Goal: Task Accomplishment & Management: Complete application form

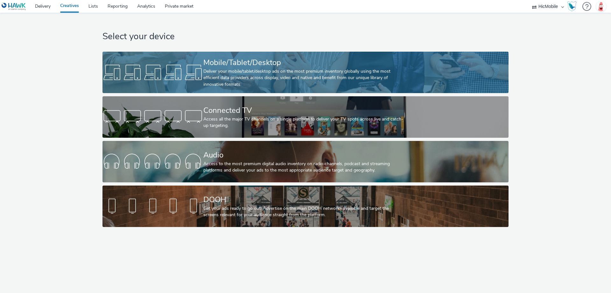
click at [282, 66] on div "Mobile/Tablet/Desktop" at bounding box center [304, 62] width 202 height 11
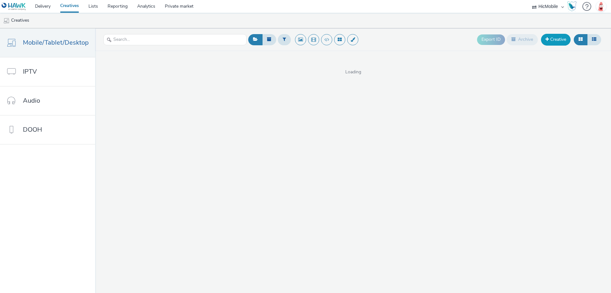
click at [550, 42] on link "Creative" at bounding box center [556, 39] width 30 height 11
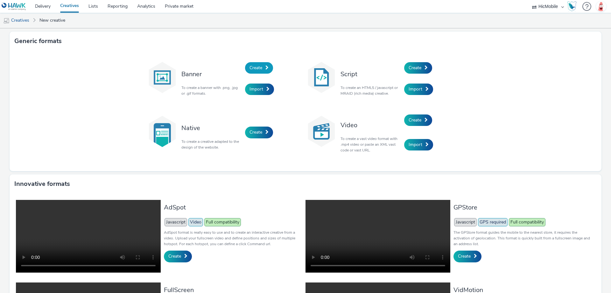
click at [258, 66] on span "Create" at bounding box center [256, 68] width 13 height 6
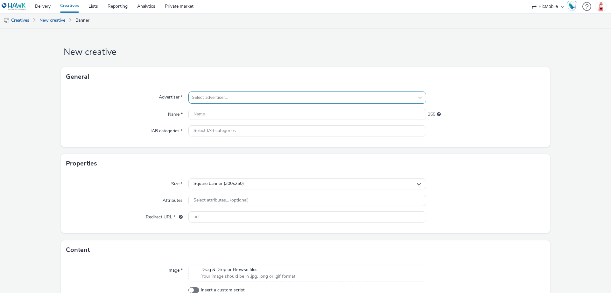
click at [220, 94] on div at bounding box center [301, 98] width 219 height 8
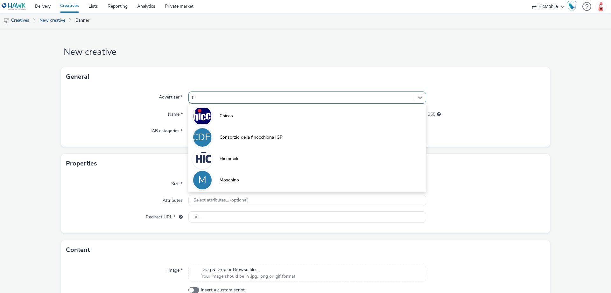
type input "hic"
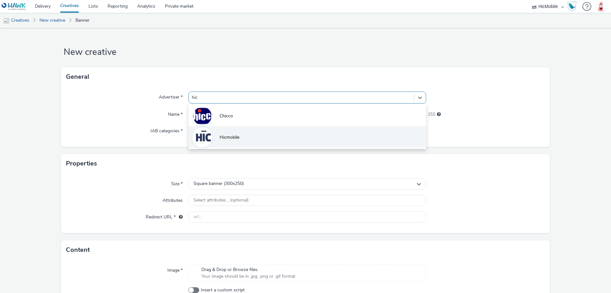
click at [226, 139] on span "Hicmobile" at bounding box center [230, 137] width 20 height 6
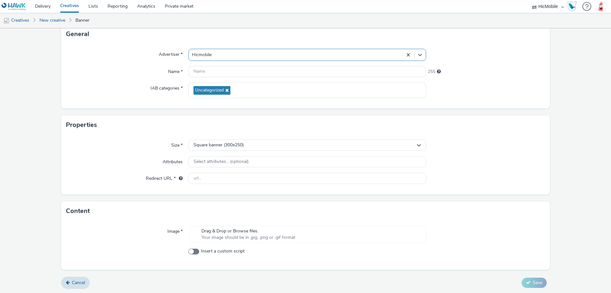
scroll to position [43, 0]
click at [221, 177] on input "text" at bounding box center [307, 177] width 238 height 11
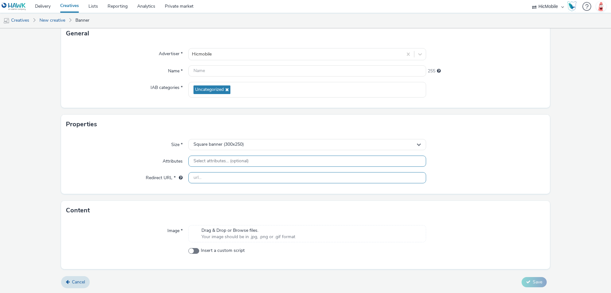
paste input "[URL][DOMAIN_NAME][PERSON_NAME]"
type input "[URL][DOMAIN_NAME][PERSON_NAME]"
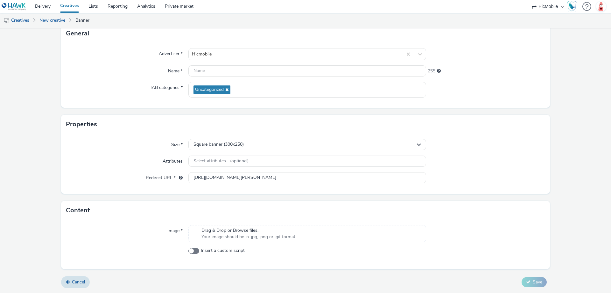
click at [246, 229] on span "Drag & Drop or Browse files." at bounding box center [248, 230] width 94 height 6
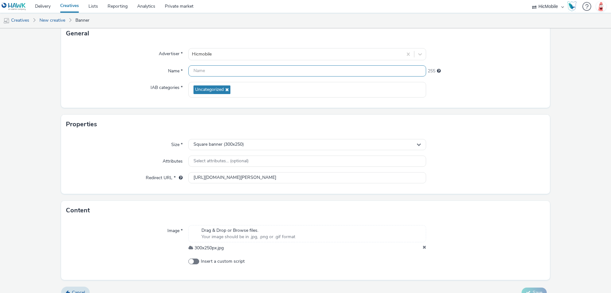
click at [208, 67] on input "text" at bounding box center [307, 70] width 238 height 11
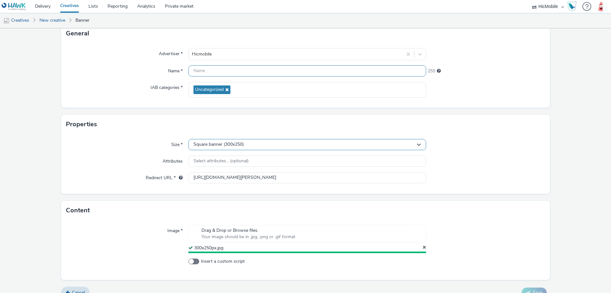
paste input "300x250px"
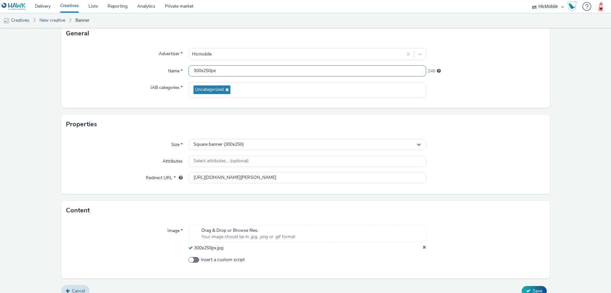
type input "300x250px"
click at [500, 124] on div "Properties" at bounding box center [305, 124] width 489 height 19
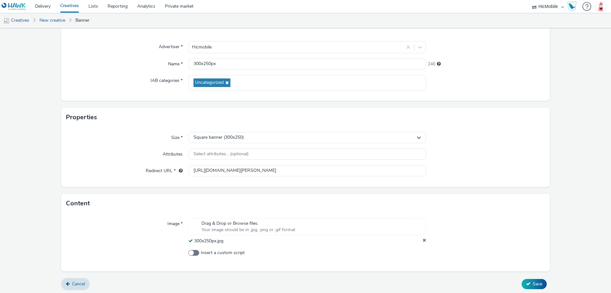
scroll to position [52, 0]
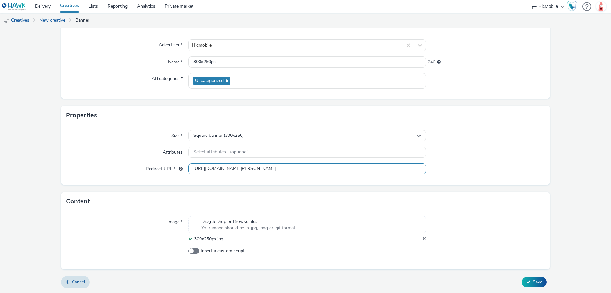
click at [293, 168] on input "[URL][DOMAIN_NAME][PERSON_NAME]" at bounding box center [307, 168] width 238 height 11
click at [527, 281] on button "Save" at bounding box center [534, 282] width 25 height 10
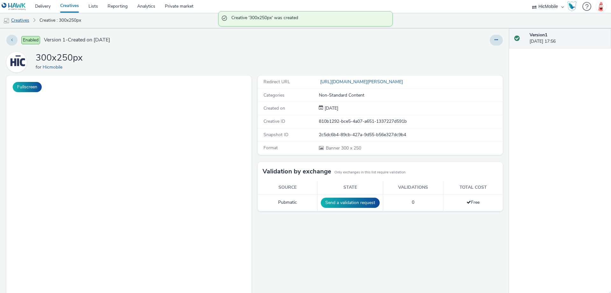
click at [24, 20] on link "Creatives" at bounding box center [16, 20] width 32 height 15
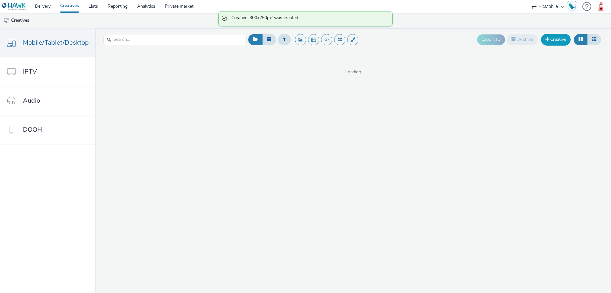
click at [553, 40] on link "Creative" at bounding box center [556, 39] width 30 height 11
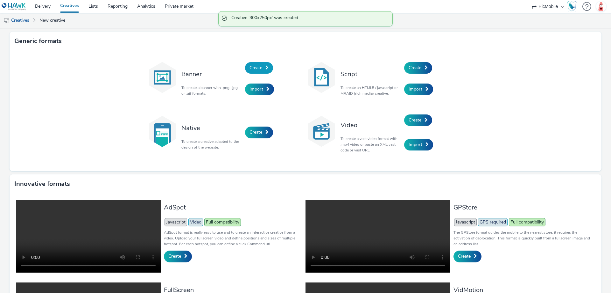
click at [257, 66] on span "Create" at bounding box center [256, 68] width 13 height 6
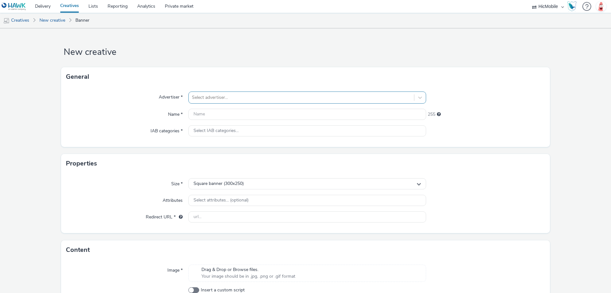
click at [352, 98] on div at bounding box center [301, 98] width 219 height 8
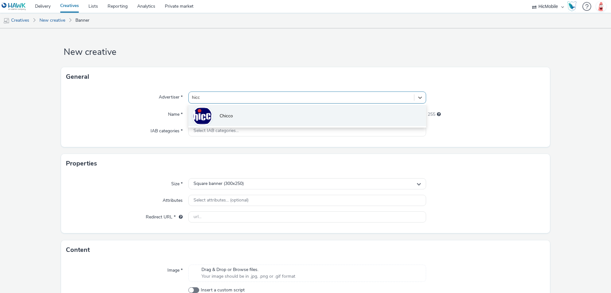
type input "hic"
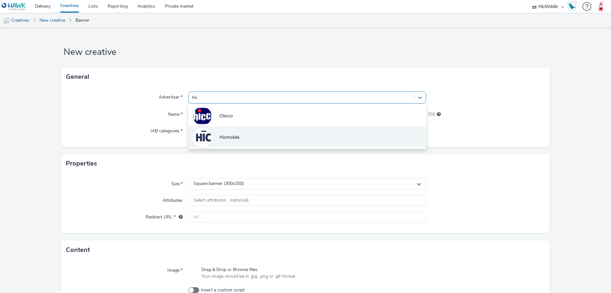
click at [277, 134] on li "Hicmobile" at bounding box center [307, 136] width 238 height 21
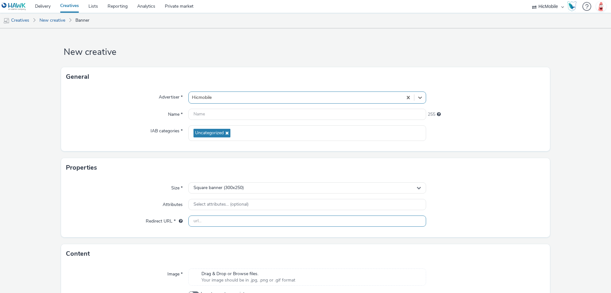
click at [239, 219] on input "text" at bounding box center [307, 220] width 238 height 11
paste input "[URL][DOMAIN_NAME][PERSON_NAME]"
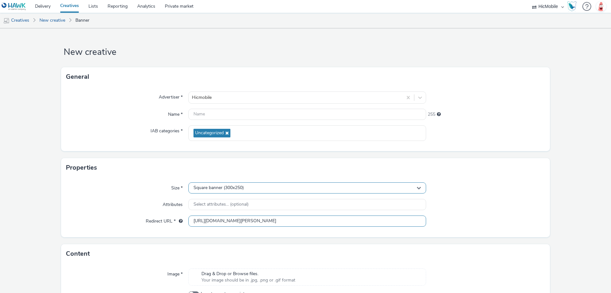
type input "[URL][DOMAIN_NAME][PERSON_NAME]"
click at [276, 181] on div "Size * Square banner (300x250) Attributes Select attributes... (optional) Redir…" at bounding box center [305, 207] width 489 height 60
click at [274, 188] on div "Square banner (300x250)" at bounding box center [307, 187] width 238 height 11
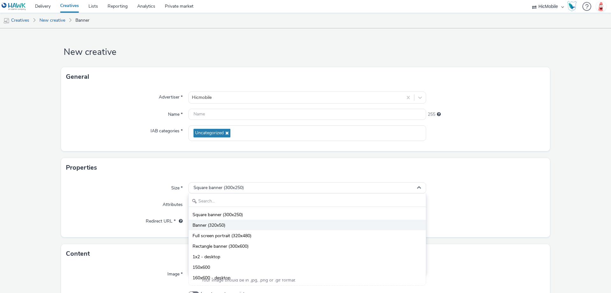
click at [258, 222] on li "Banner (320x50)" at bounding box center [307, 224] width 237 height 11
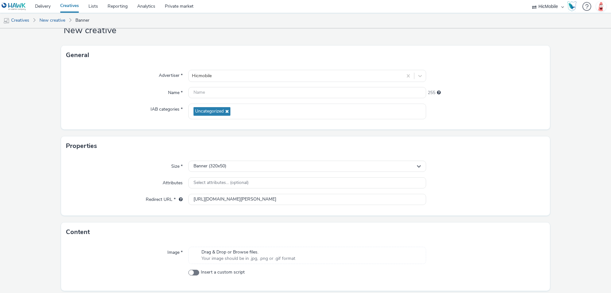
scroll to position [43, 0]
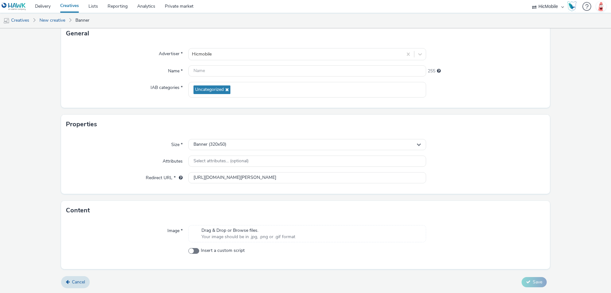
click at [281, 233] on span "Drag & Drop or Browse files." at bounding box center [248, 230] width 94 height 6
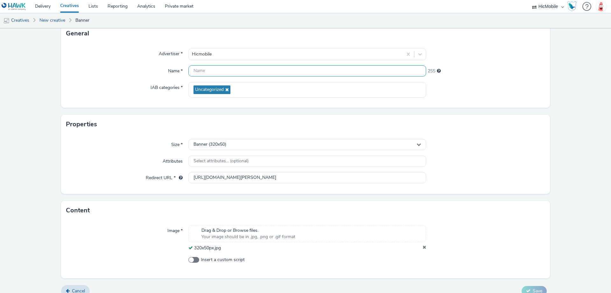
click at [238, 74] on input "text" at bounding box center [307, 70] width 238 height 11
paste input "320x50px"
type input "320x50px"
click at [502, 88] on div at bounding box center [485, 90] width 119 height 16
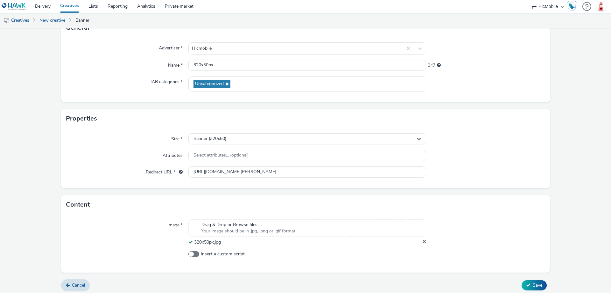
scroll to position [52, 0]
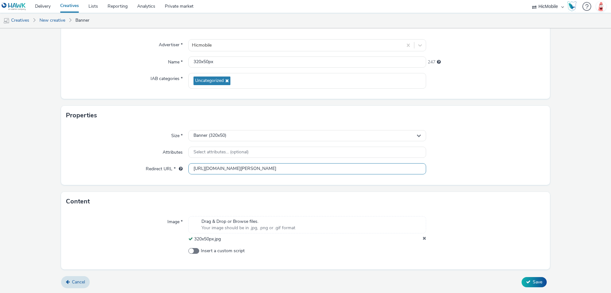
click at [287, 168] on input "[URL][DOMAIN_NAME][PERSON_NAME]" at bounding box center [307, 168] width 238 height 11
click at [538, 286] on button "Save" at bounding box center [534, 282] width 25 height 10
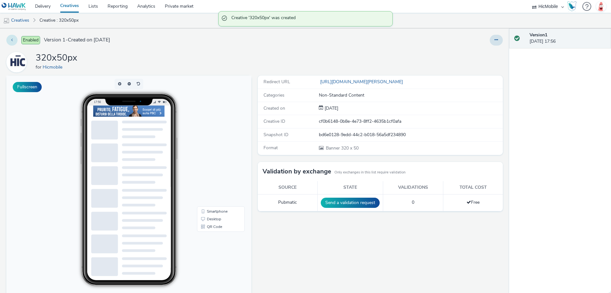
click at [12, 45] on button at bounding box center [11, 40] width 11 height 11
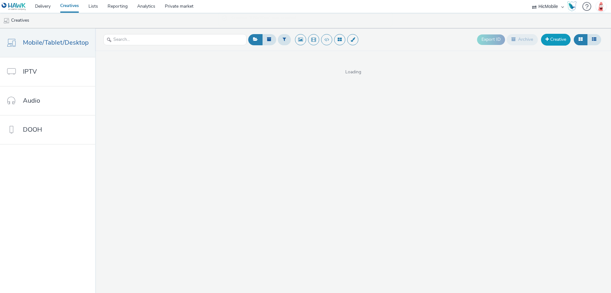
click at [555, 39] on link "Creative" at bounding box center [556, 39] width 30 height 11
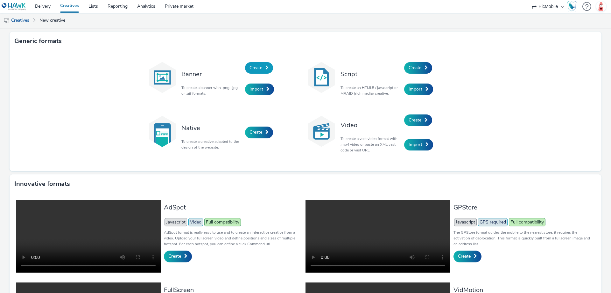
click at [265, 68] on span at bounding box center [266, 67] width 3 height 4
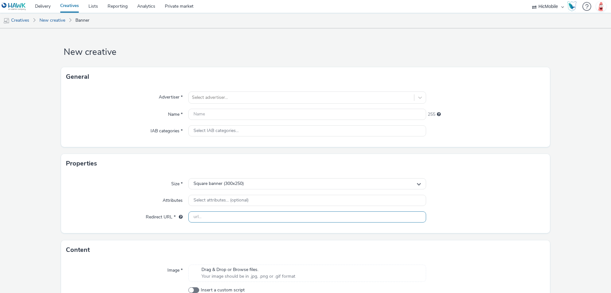
click at [234, 211] on input "text" at bounding box center [307, 216] width 238 height 11
paste input "[URL][DOMAIN_NAME][PERSON_NAME]"
type input "[URL][DOMAIN_NAME][PERSON_NAME]"
click at [238, 187] on div "Square banner (300x250)" at bounding box center [307, 183] width 238 height 11
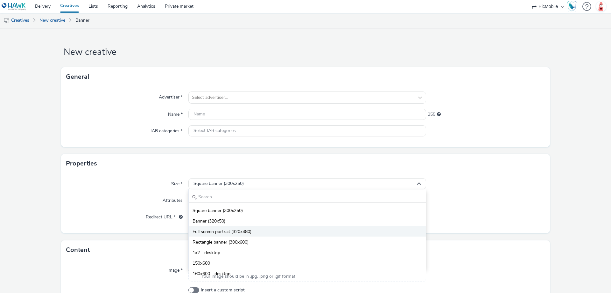
click at [240, 230] on span "Full screen portrait (320x480)" at bounding box center [222, 231] width 59 height 6
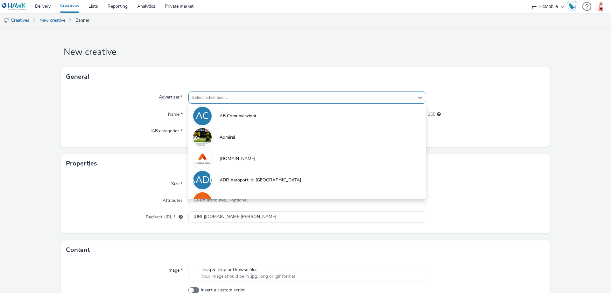
click at [238, 96] on div at bounding box center [301, 98] width 219 height 8
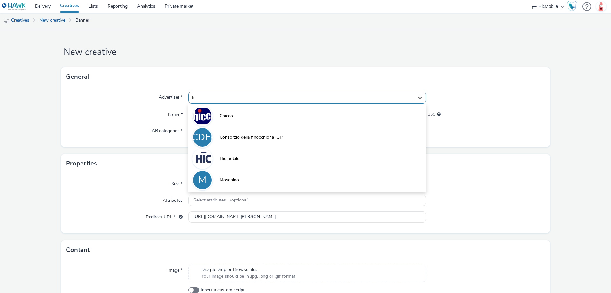
type input "hic"
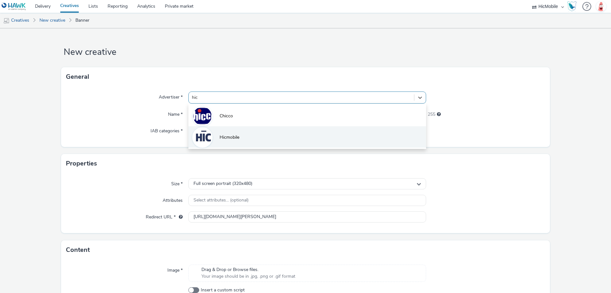
click at [238, 142] on li "Hicmobile" at bounding box center [307, 136] width 238 height 21
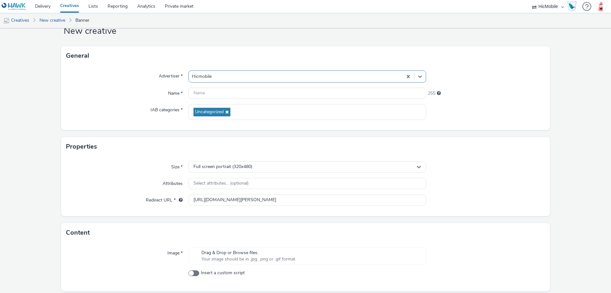
scroll to position [43, 0]
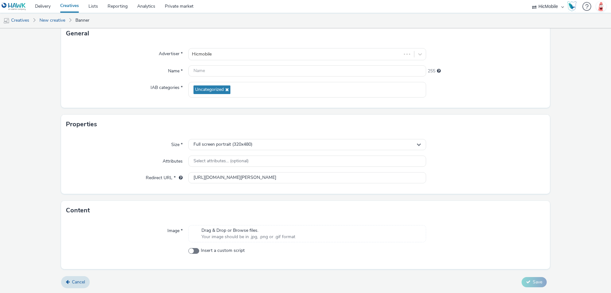
click at [264, 239] on span "Your image should be in .jpg, .png or .gif format" at bounding box center [248, 236] width 94 height 6
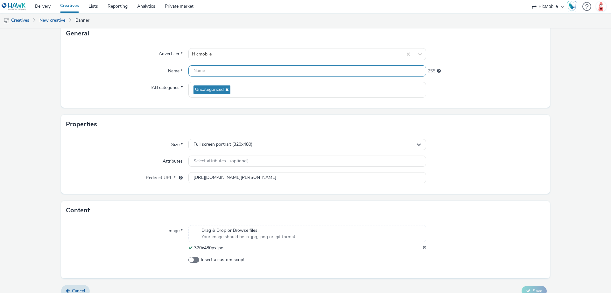
click at [235, 71] on input "text" at bounding box center [307, 70] width 238 height 11
paste input "320x480px"
type input "320x480px"
click at [275, 180] on input "[URL][DOMAIN_NAME][PERSON_NAME]" at bounding box center [307, 177] width 238 height 11
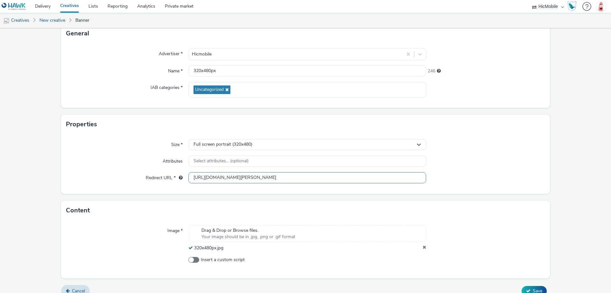
click at [275, 180] on input "[URL][DOMAIN_NAME][PERSON_NAME]" at bounding box center [307, 177] width 238 height 11
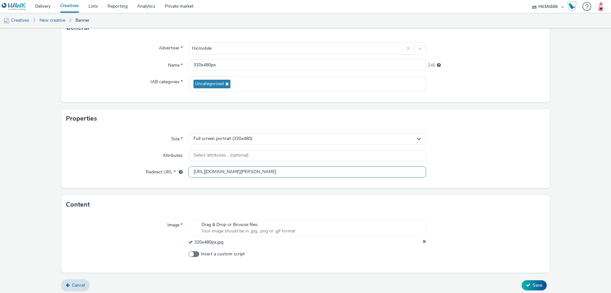
scroll to position [52, 0]
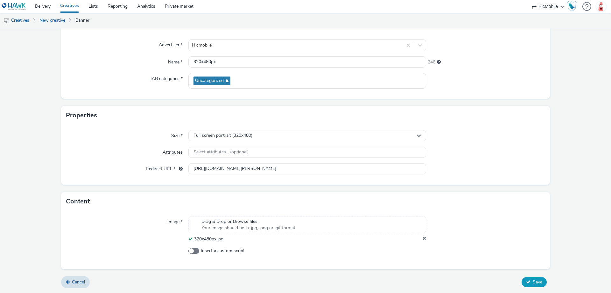
click at [535, 280] on span "Save" at bounding box center [538, 281] width 10 height 6
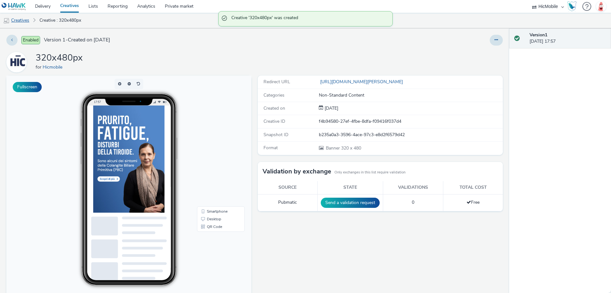
click at [23, 19] on link "Creatives" at bounding box center [16, 20] width 32 height 15
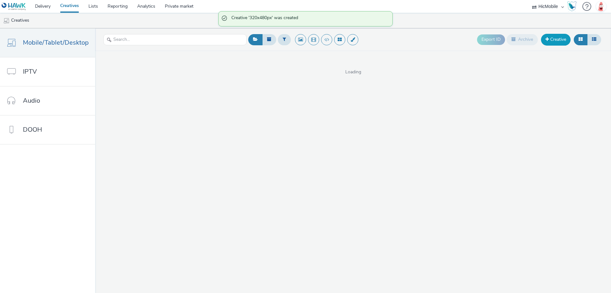
click at [561, 39] on link "Creative" at bounding box center [556, 39] width 30 height 11
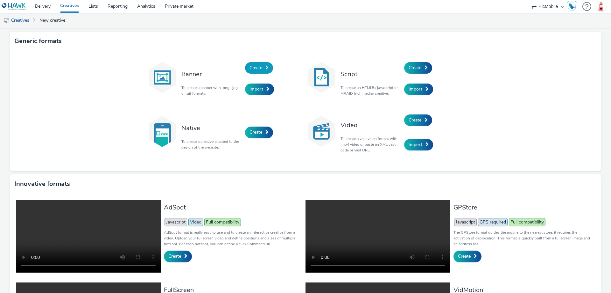
click at [259, 66] on span "Create" at bounding box center [256, 68] width 13 height 6
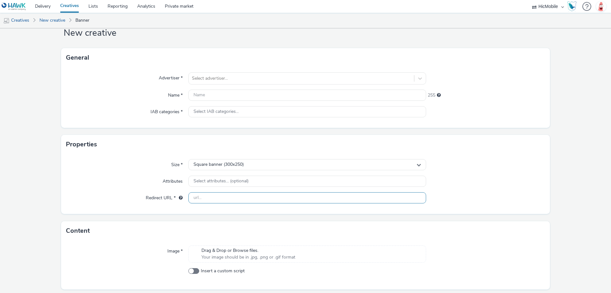
scroll to position [39, 0]
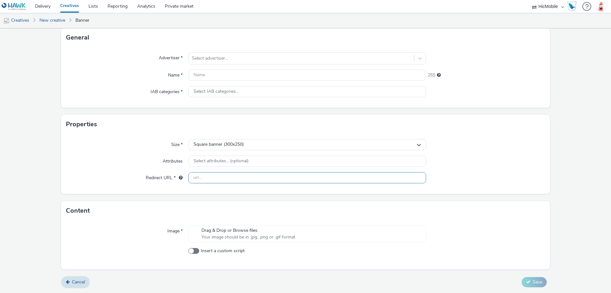
click at [224, 178] on input "text" at bounding box center [307, 177] width 238 height 11
paste input "[URL][DOMAIN_NAME][PERSON_NAME]"
type input "[URL][DOMAIN_NAME][PERSON_NAME]"
click at [235, 145] on span "Square banner (300x250)" at bounding box center [219, 144] width 50 height 5
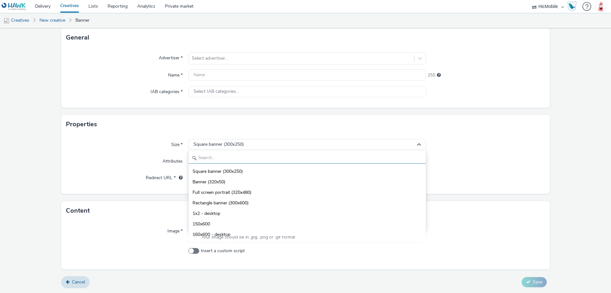
click at [236, 157] on input "text" at bounding box center [307, 157] width 237 height 11
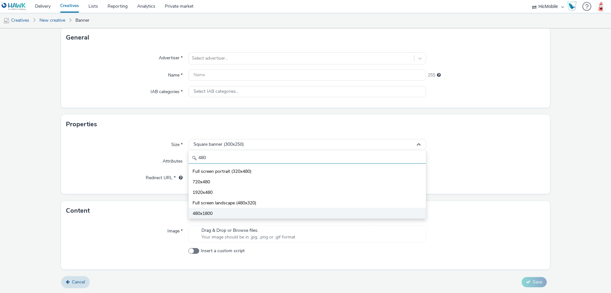
type input "480"
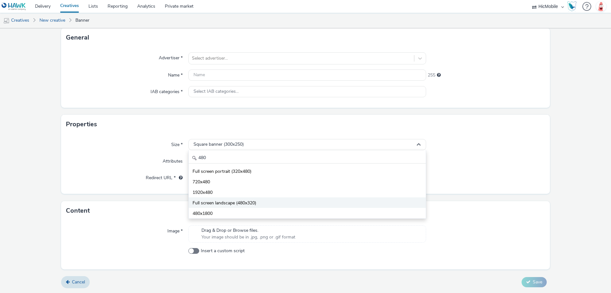
drag, startPoint x: 236, startPoint y: 213, endPoint x: 254, endPoint y: 200, distance: 22.0
click at [254, 200] on ul "Full screen portrait (320x480) 720x480 1920x480 Full screen landscape [PHONE_NU…" at bounding box center [307, 192] width 237 height 53
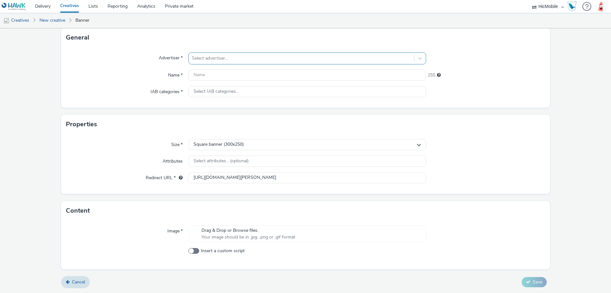
click at [249, 60] on div at bounding box center [301, 58] width 219 height 8
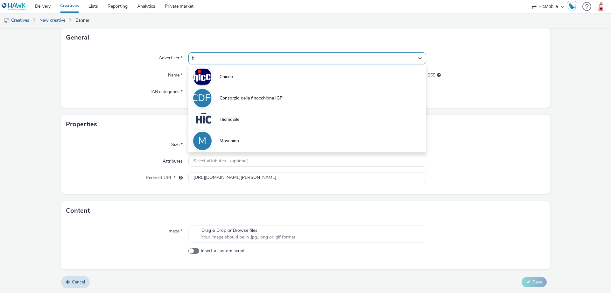
type input "hic"
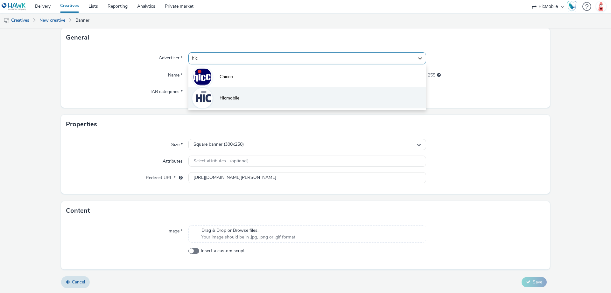
click at [242, 95] on li "Hicmobile" at bounding box center [307, 97] width 238 height 21
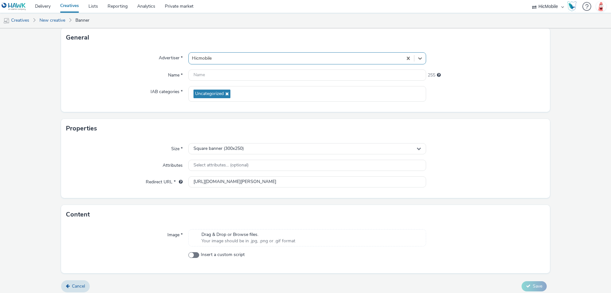
click at [254, 242] on span "Your image should be in .jpg, .png or .gif format" at bounding box center [248, 240] width 94 height 6
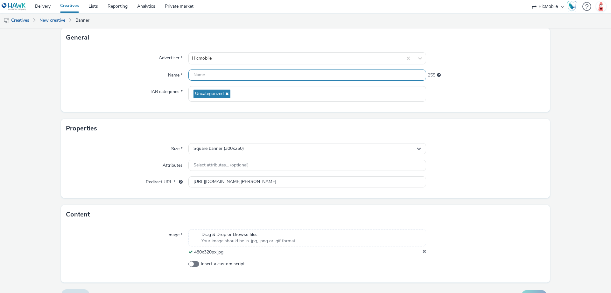
click at [257, 76] on input "text" at bounding box center [307, 74] width 238 height 11
paste input "480x320px"
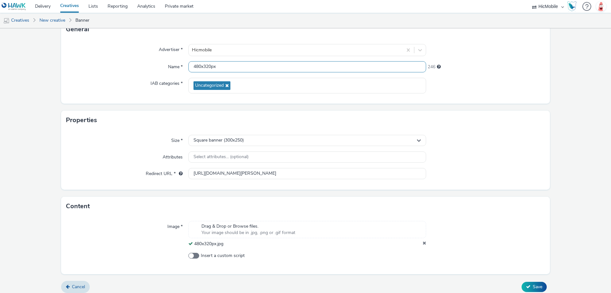
scroll to position [52, 0]
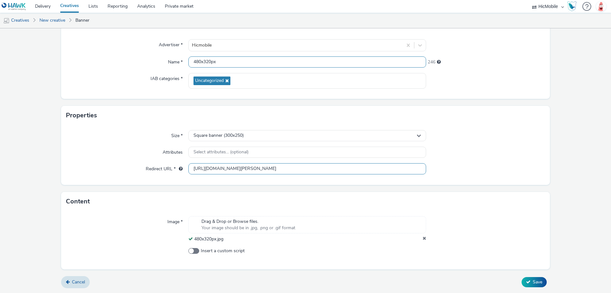
type input "480x320px"
click at [252, 164] on input "[URL][DOMAIN_NAME][PERSON_NAME]" at bounding box center [307, 168] width 238 height 11
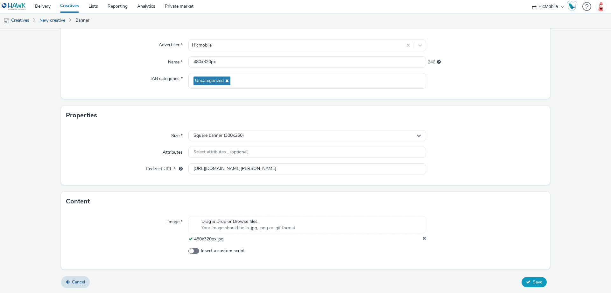
click at [526, 282] on icon at bounding box center [528, 281] width 4 height 4
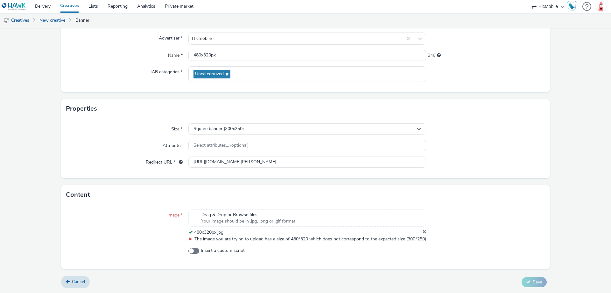
scroll to position [65, 0]
click at [423, 229] on icon at bounding box center [425, 232] width 4 height 6
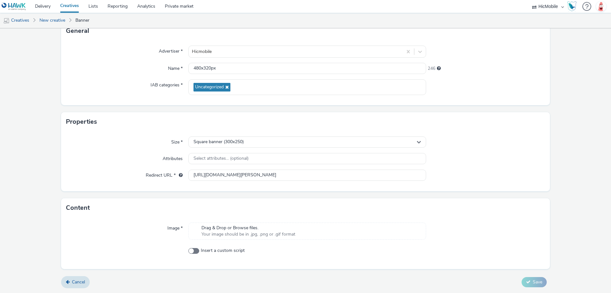
scroll to position [46, 0]
click at [266, 142] on div "Square banner (300x250)" at bounding box center [307, 141] width 238 height 11
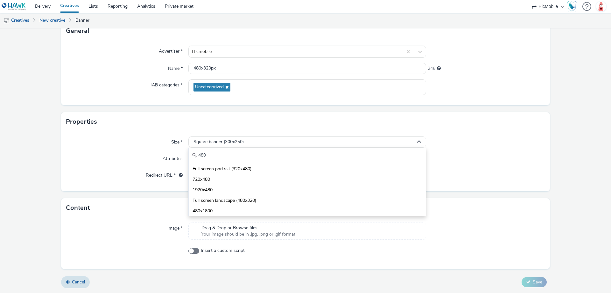
click at [264, 156] on input "480" at bounding box center [307, 155] width 237 height 11
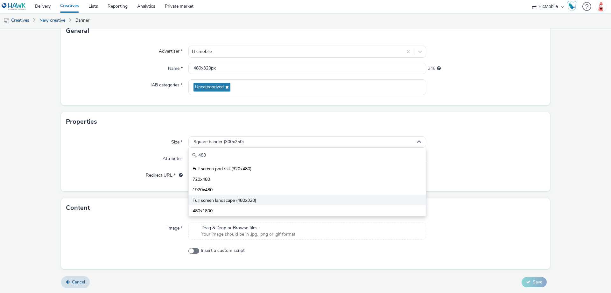
click at [259, 198] on li "Full screen landscape (480x320)" at bounding box center [307, 199] width 237 height 11
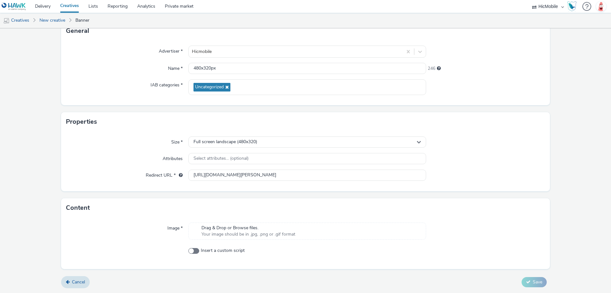
click at [264, 231] on span "Your image should be in .jpg, .png or .gif format" at bounding box center [248, 234] width 94 height 6
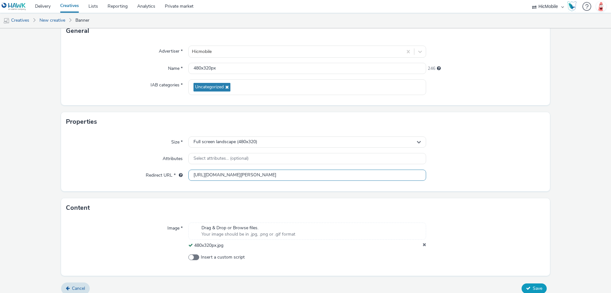
click at [240, 172] on input "[URL][DOMAIN_NAME][PERSON_NAME]" at bounding box center [307, 174] width 238 height 11
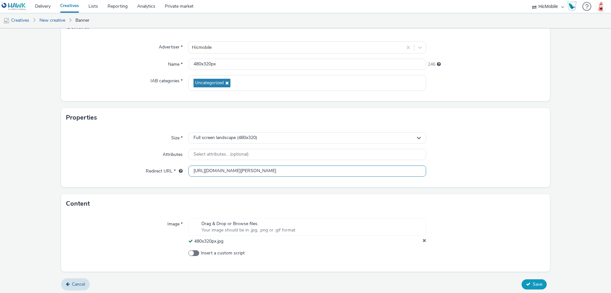
scroll to position [52, 0]
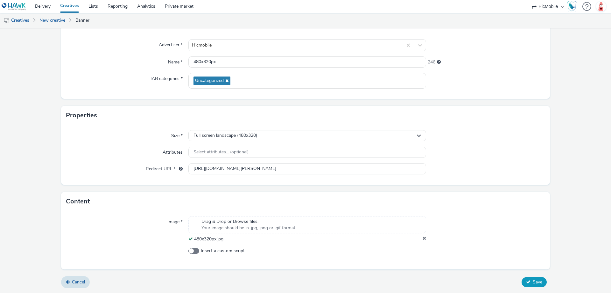
click at [533, 285] on span "Save" at bounding box center [538, 281] width 10 height 6
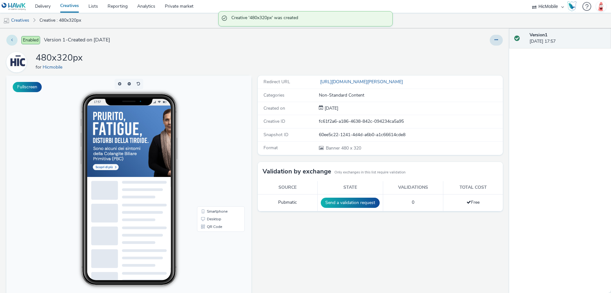
click at [11, 43] on button at bounding box center [11, 40] width 11 height 11
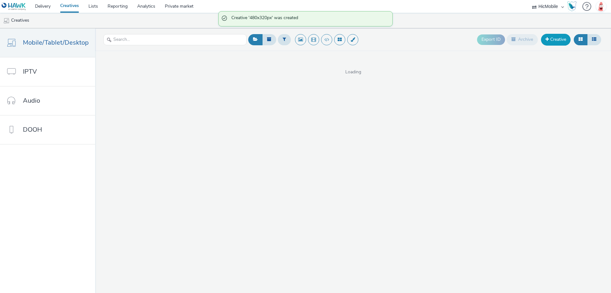
click at [542, 41] on link "Creative" at bounding box center [556, 39] width 30 height 11
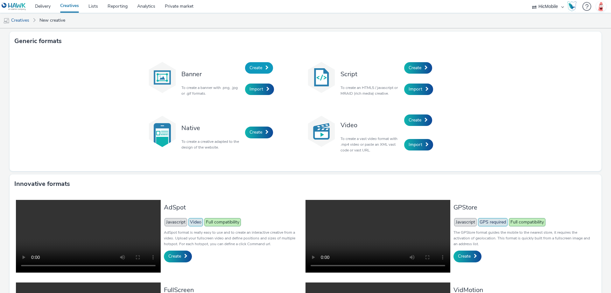
click at [254, 68] on span "Create" at bounding box center [256, 68] width 13 height 6
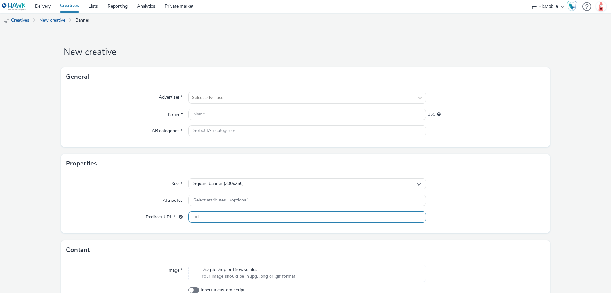
click at [281, 214] on input "text" at bounding box center [307, 216] width 238 height 11
paste input "[URL][DOMAIN_NAME][PERSON_NAME]"
type input "[URL][DOMAIN_NAME][PERSON_NAME]"
click at [268, 182] on div "Square banner (300x250)" at bounding box center [307, 183] width 238 height 11
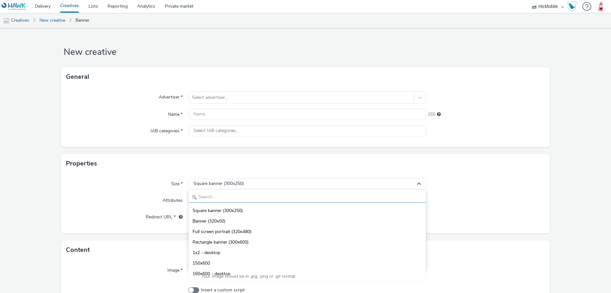
click at [260, 194] on input "text" at bounding box center [307, 196] width 237 height 11
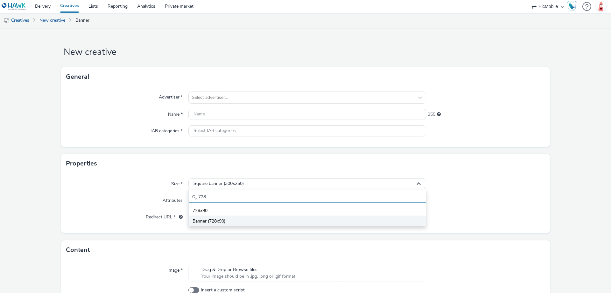
type input "728"
click at [262, 218] on li "Banner (728x90)" at bounding box center [307, 220] width 237 height 11
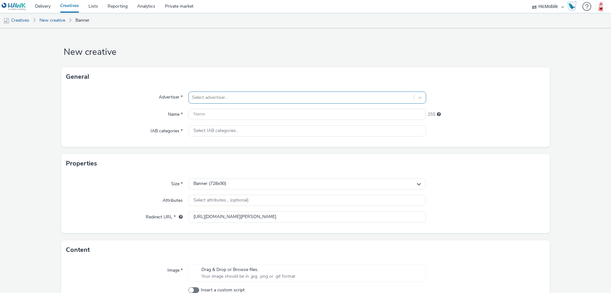
click at [252, 92] on div "Select advertiser..." at bounding box center [301, 97] width 225 height 10
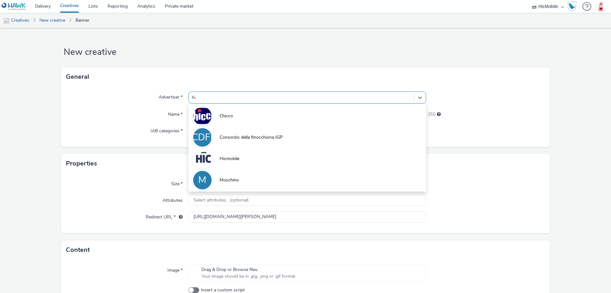
type input "hic"
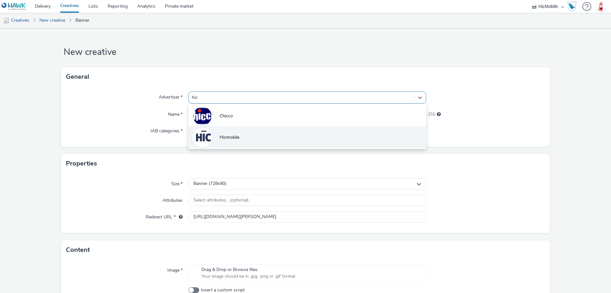
click at [248, 143] on li "Hicmobile" at bounding box center [307, 136] width 238 height 21
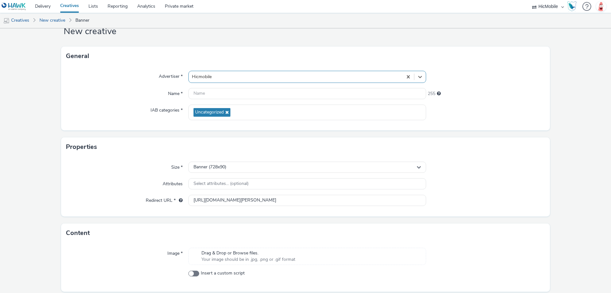
scroll to position [32, 0]
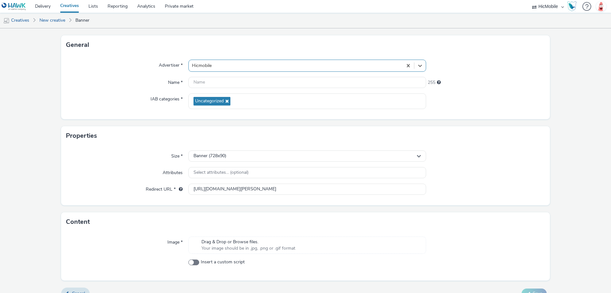
click at [328, 238] on div "Drag & Drop or Browse files. Your image should be in .jpg, .png or .gif format" at bounding box center [307, 244] width 238 height 17
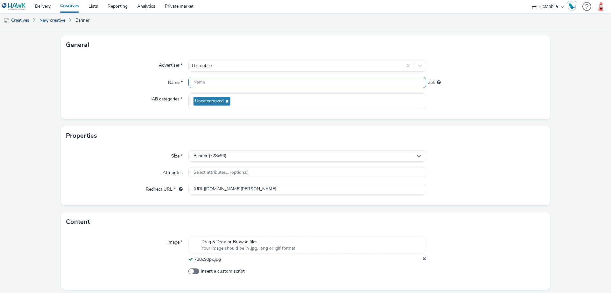
click at [223, 84] on input "text" at bounding box center [307, 82] width 238 height 11
paste input "728x90px"
type input "728x90px"
click at [493, 127] on div "Properties" at bounding box center [305, 135] width 489 height 19
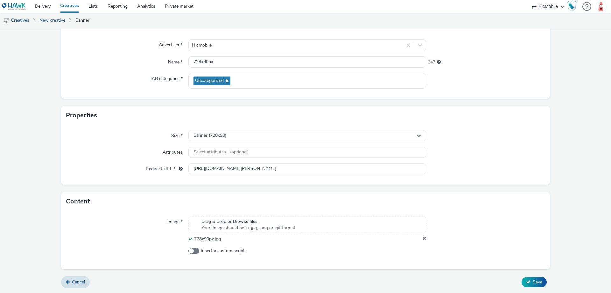
scroll to position [36, 0]
